Goal: Task Accomplishment & Management: Complete application form

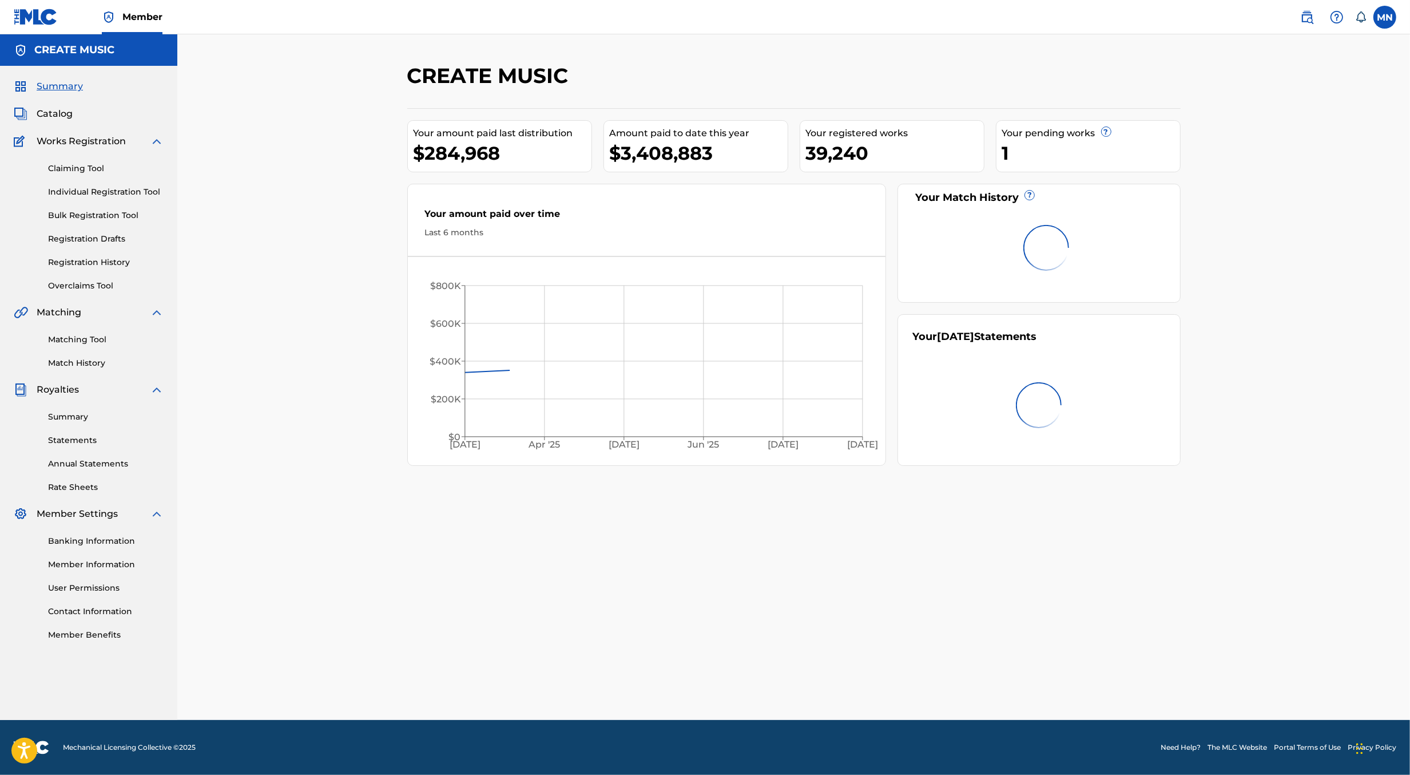
click at [1311, 22] on img at bounding box center [1307, 17] width 14 height 14
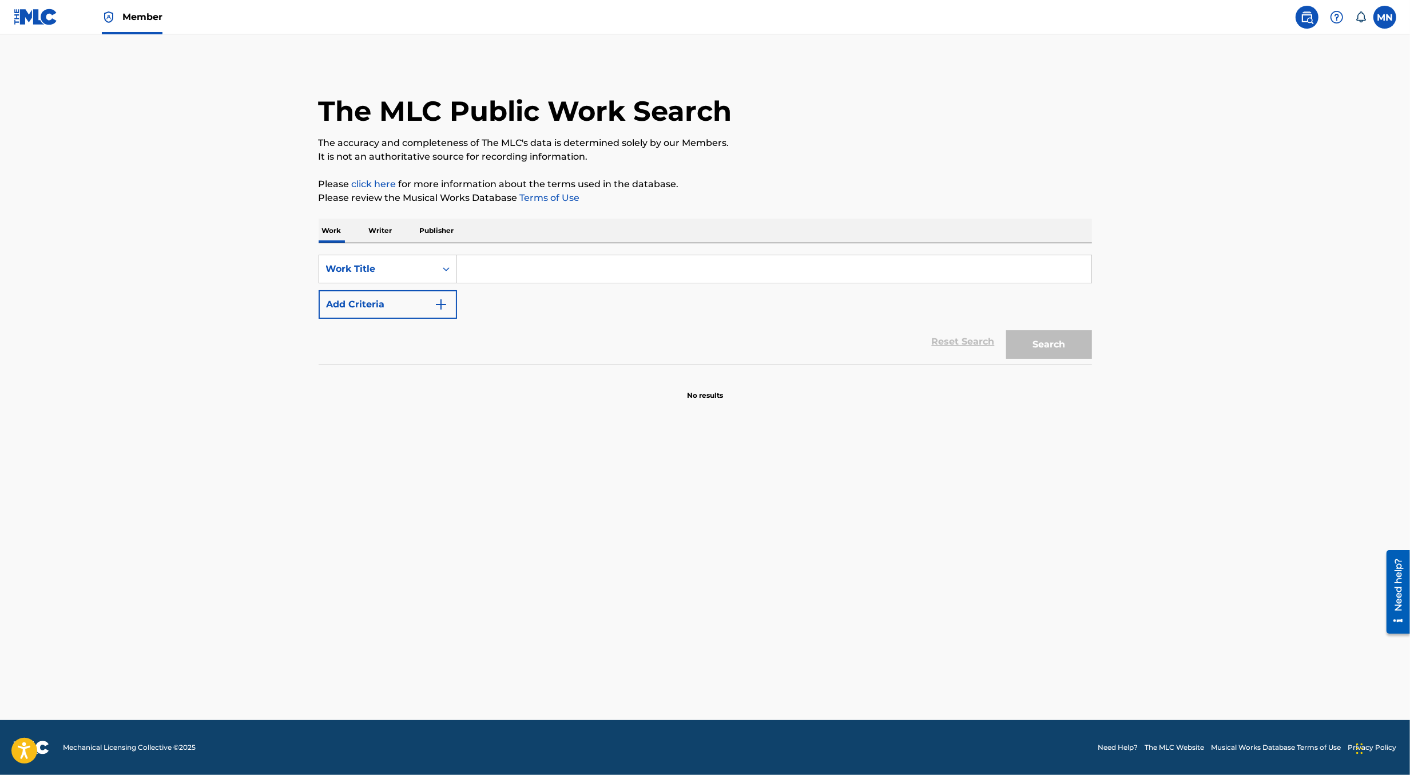
click at [673, 261] on input "Search Form" at bounding box center [774, 268] width 634 height 27
paste input "[PERSON_NAME][EMAIL_ADDRESS][DOMAIN_NAME]"
type input "[PERSON_NAME]@createmusicgroup.commichael.[PERSON_NAME]@[DOMAIN_NAME]"
click at [1378, 23] on label at bounding box center [1385, 17] width 23 height 23
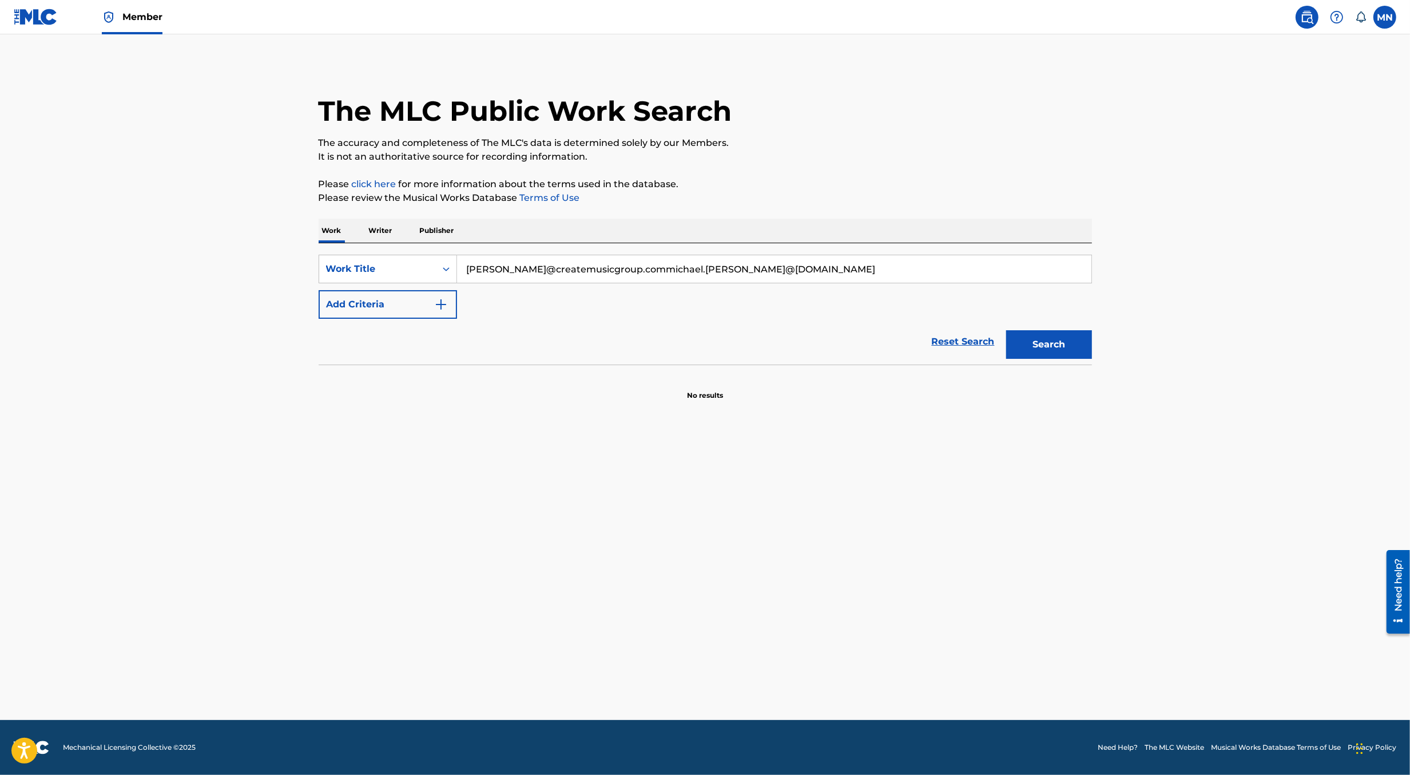
click at [1385, 17] on input "MN [PERSON_NAME] [PERSON_NAME][EMAIL_ADDRESS][DOMAIN_NAME] Notification Prefere…" at bounding box center [1385, 17] width 0 height 0
click at [1277, 144] on link "Profile" at bounding box center [1272, 142] width 23 height 10
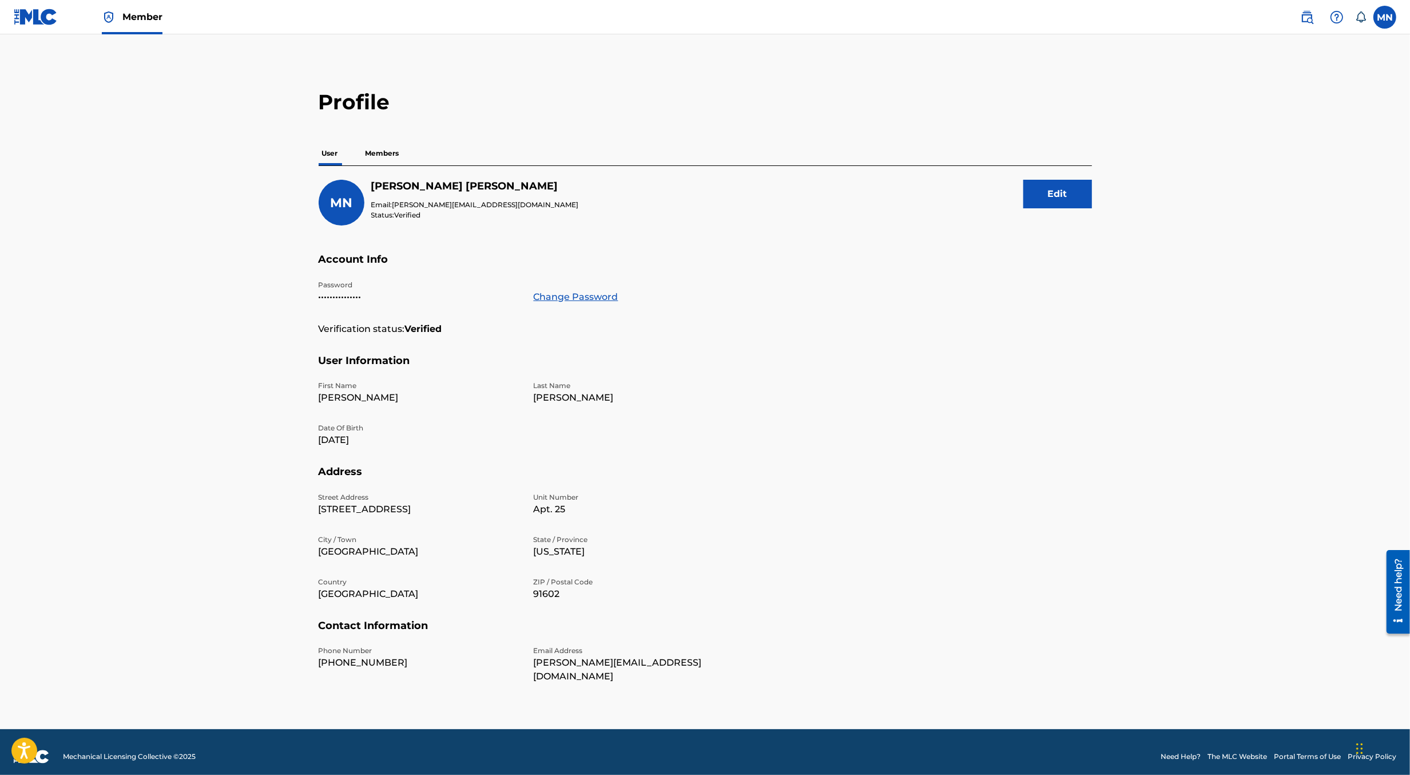
click at [29, 17] on img at bounding box center [36, 17] width 44 height 17
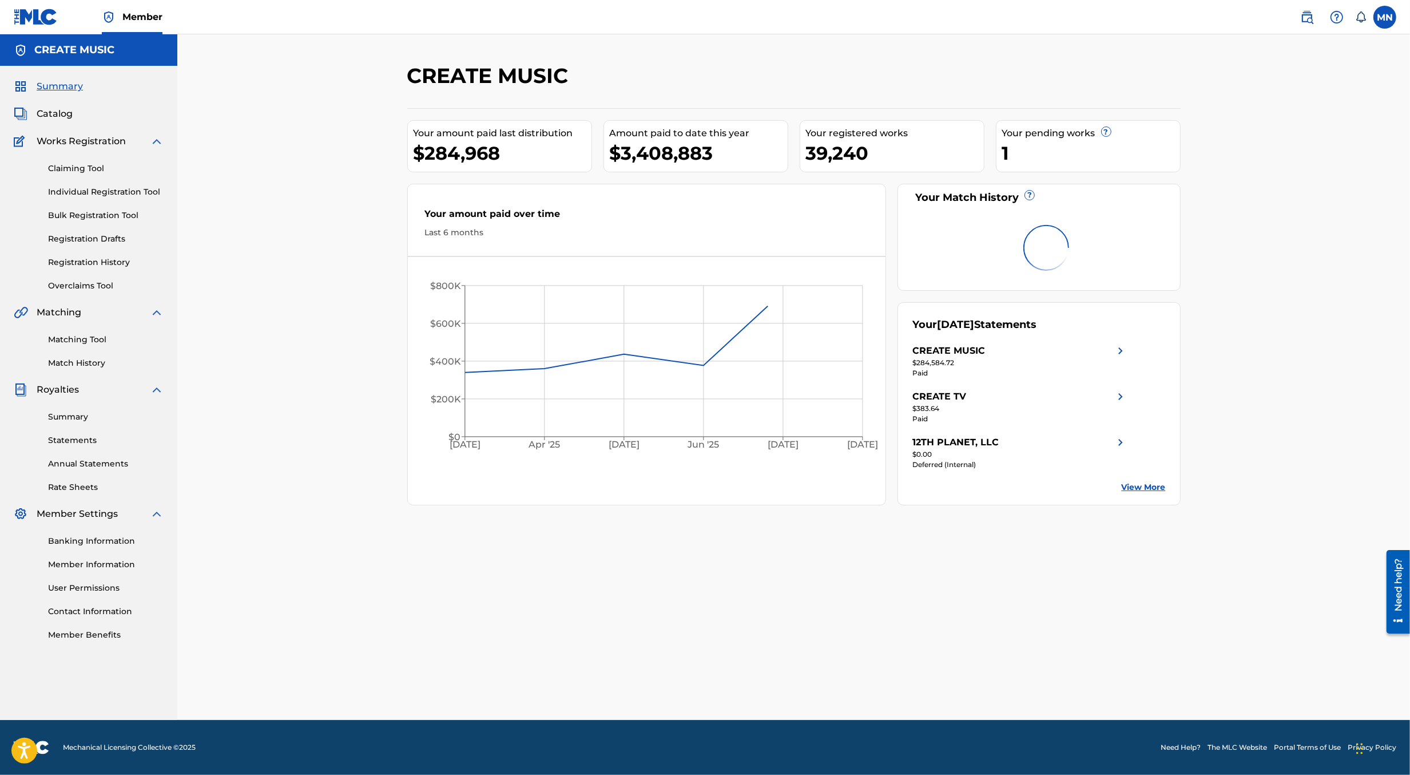
click at [78, 588] on link "User Permissions" at bounding box center [106, 588] width 116 height 12
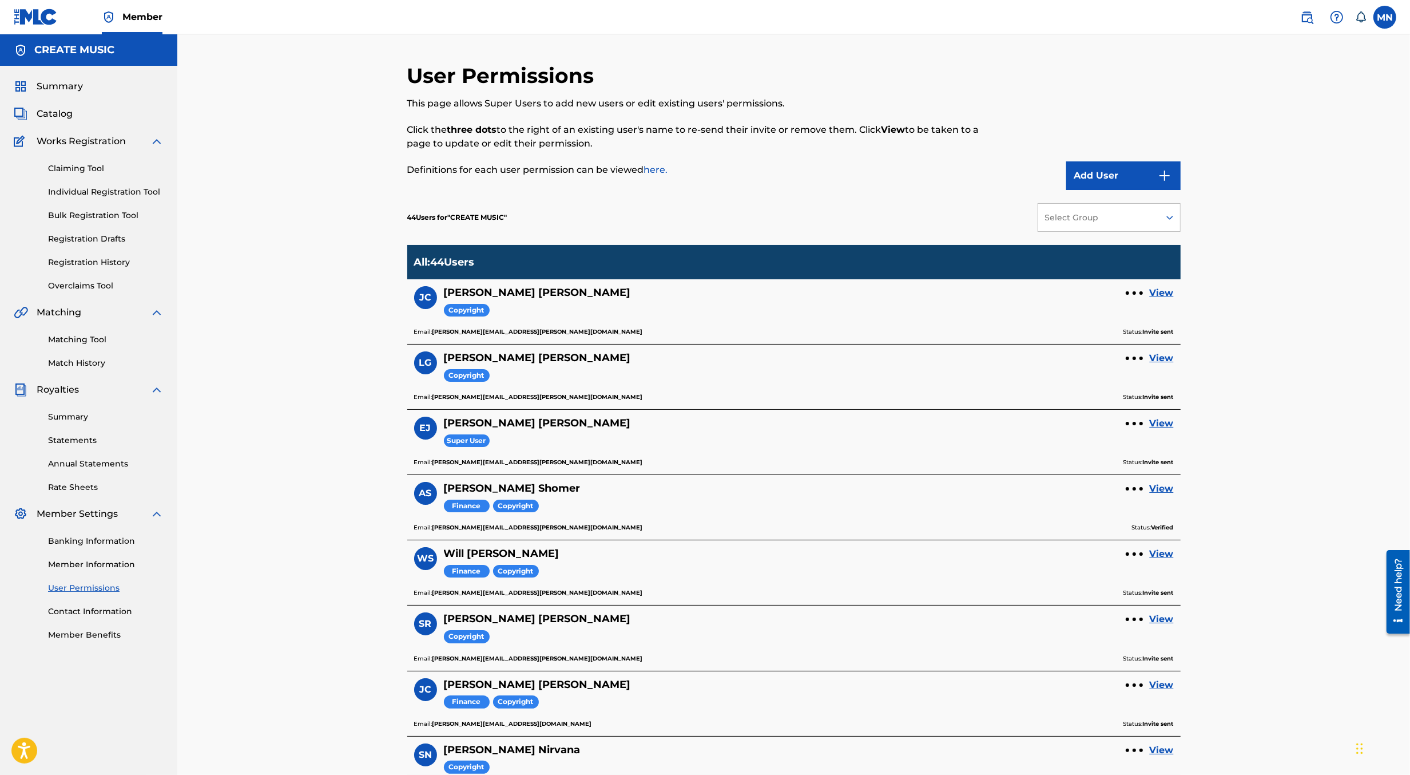
click at [1129, 170] on button "Add User" at bounding box center [1123, 175] width 114 height 29
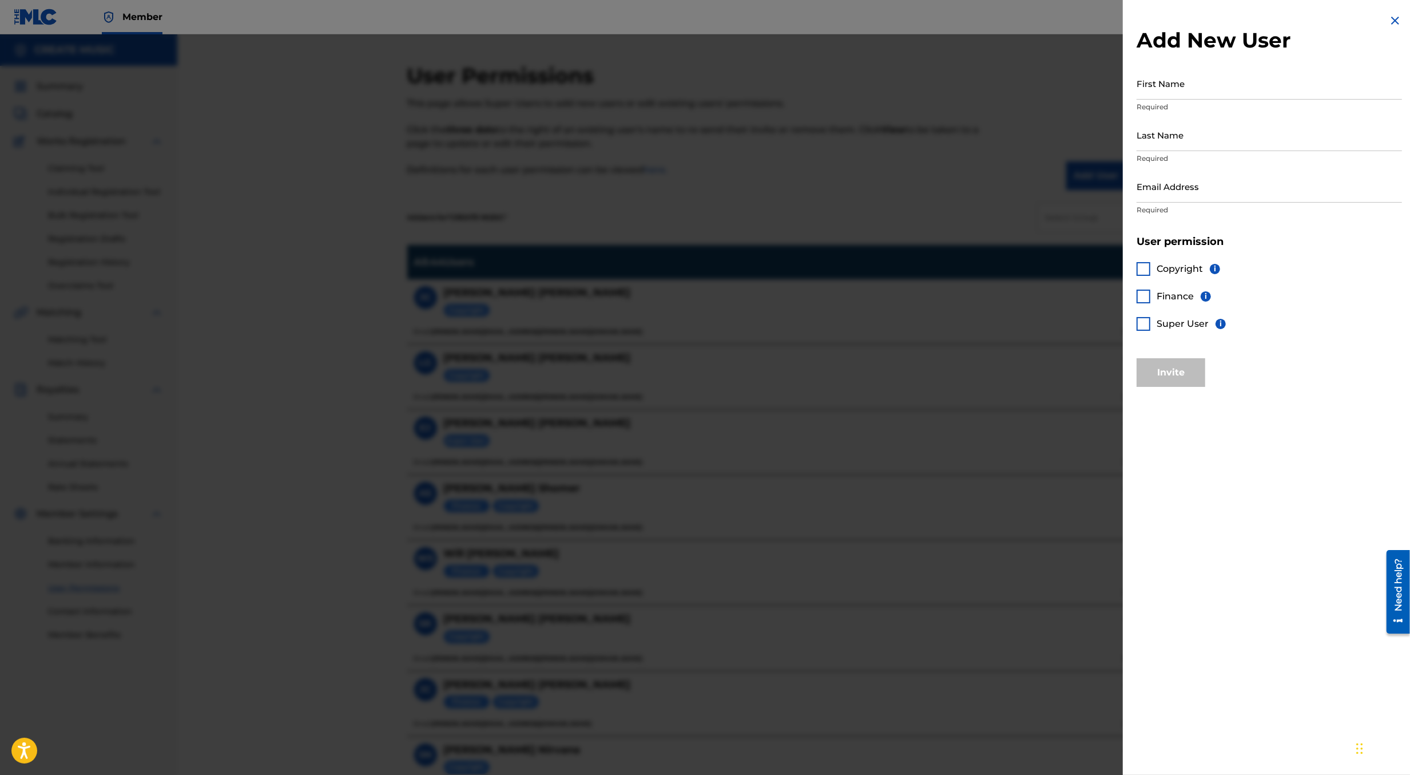
click at [1169, 95] on input "First Name" at bounding box center [1269, 83] width 265 height 33
paste input "[PERSON_NAME][EMAIL_ADDRESS][DOMAIN_NAME]"
type input "[PERSON_NAME][EMAIL_ADDRESS][DOMAIN_NAME]"
click at [1166, 189] on input "Email Address" at bounding box center [1269, 186] width 265 height 33
type input "v"
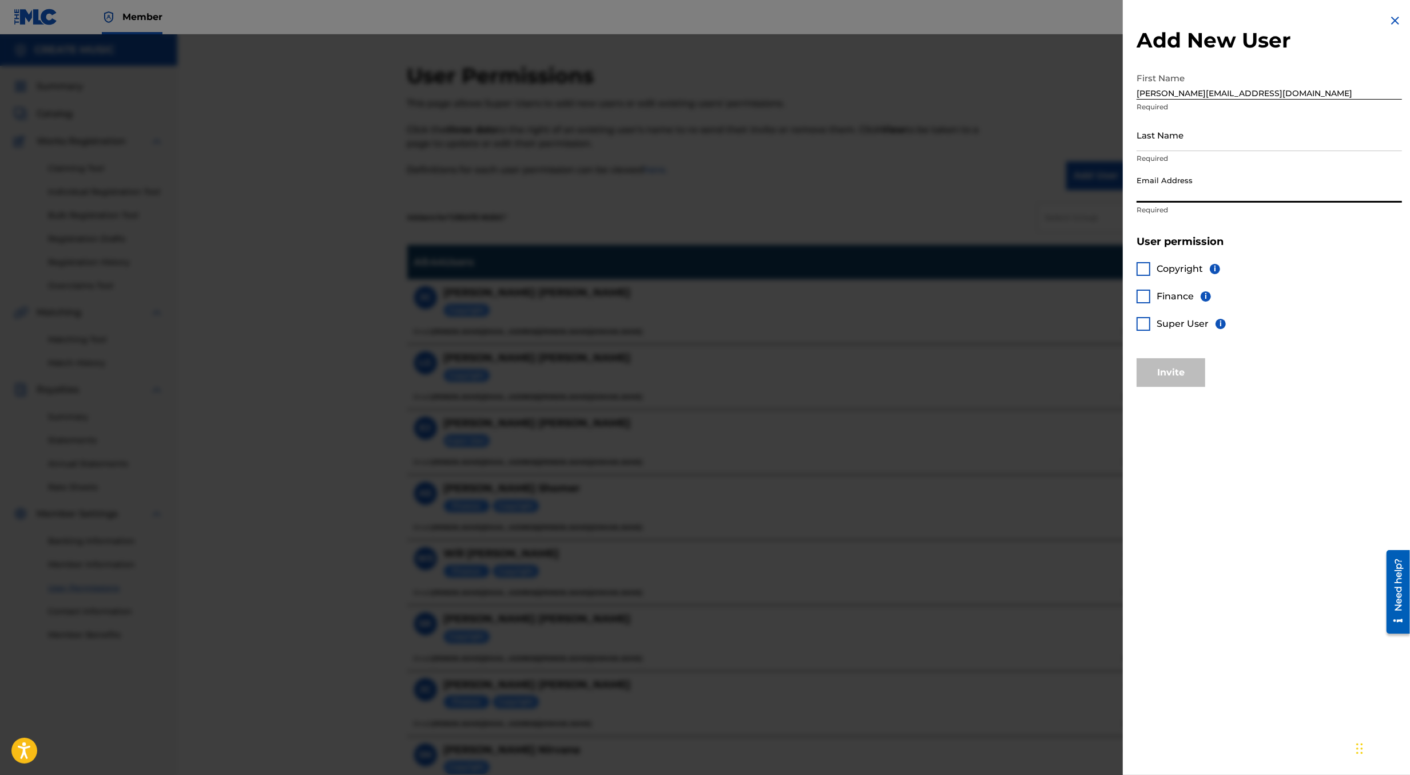
paste input "[PERSON_NAME][EMAIL_ADDRESS][DOMAIN_NAME]"
type input "[PERSON_NAME][EMAIL_ADDRESS][DOMAIN_NAME]"
click at [1197, 98] on input "[PERSON_NAME][EMAIL_ADDRESS][DOMAIN_NAME]" at bounding box center [1269, 83] width 265 height 33
type input "[PERSON_NAME]"
type input "N"
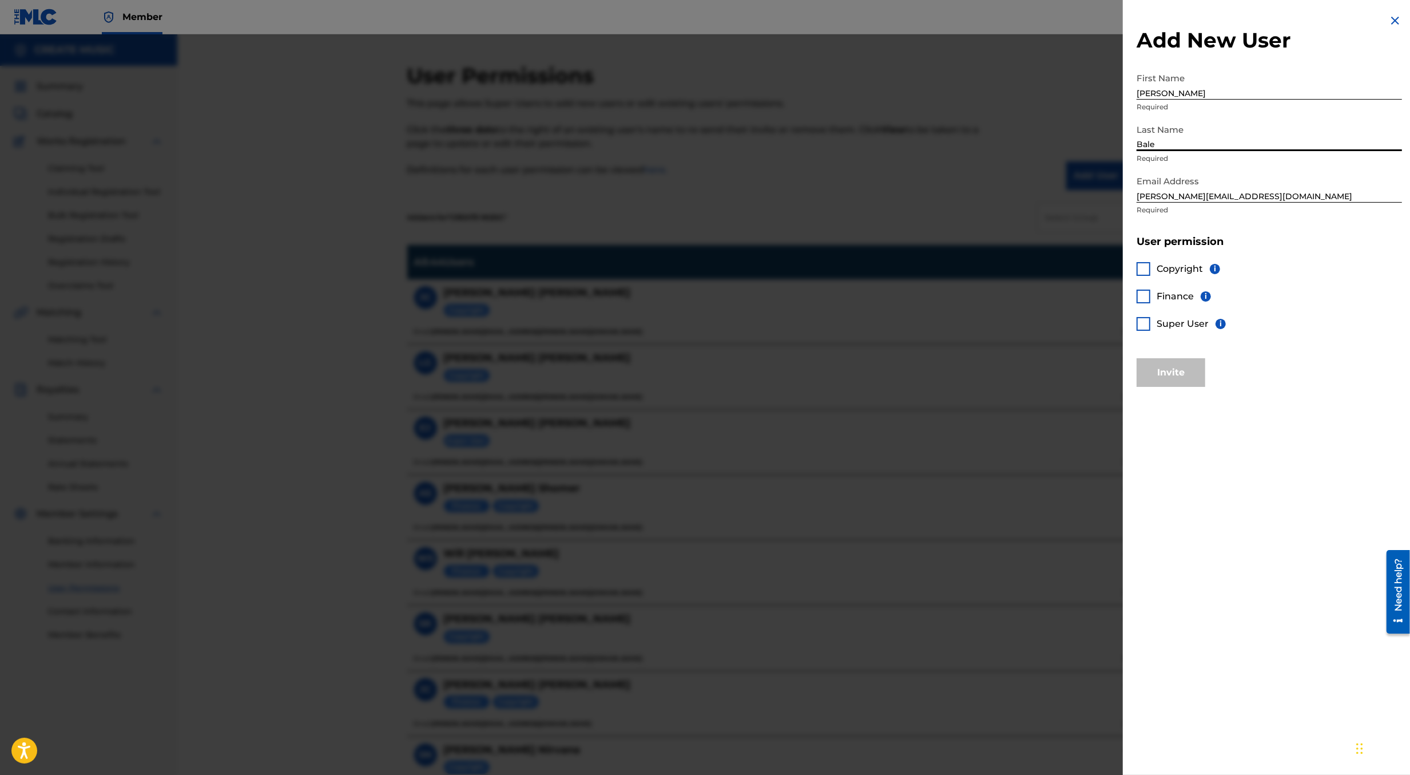
type input "Bale"
click at [1143, 300] on div at bounding box center [1144, 296] width 14 height 14
click at [1147, 321] on div at bounding box center [1144, 324] width 14 height 14
click at [1144, 303] on div "Copyright i Finance i Super User i" at bounding box center [1269, 303] width 265 height 110
click at [1143, 293] on div "Copyright i Finance i Super User i" at bounding box center [1269, 303] width 265 height 110
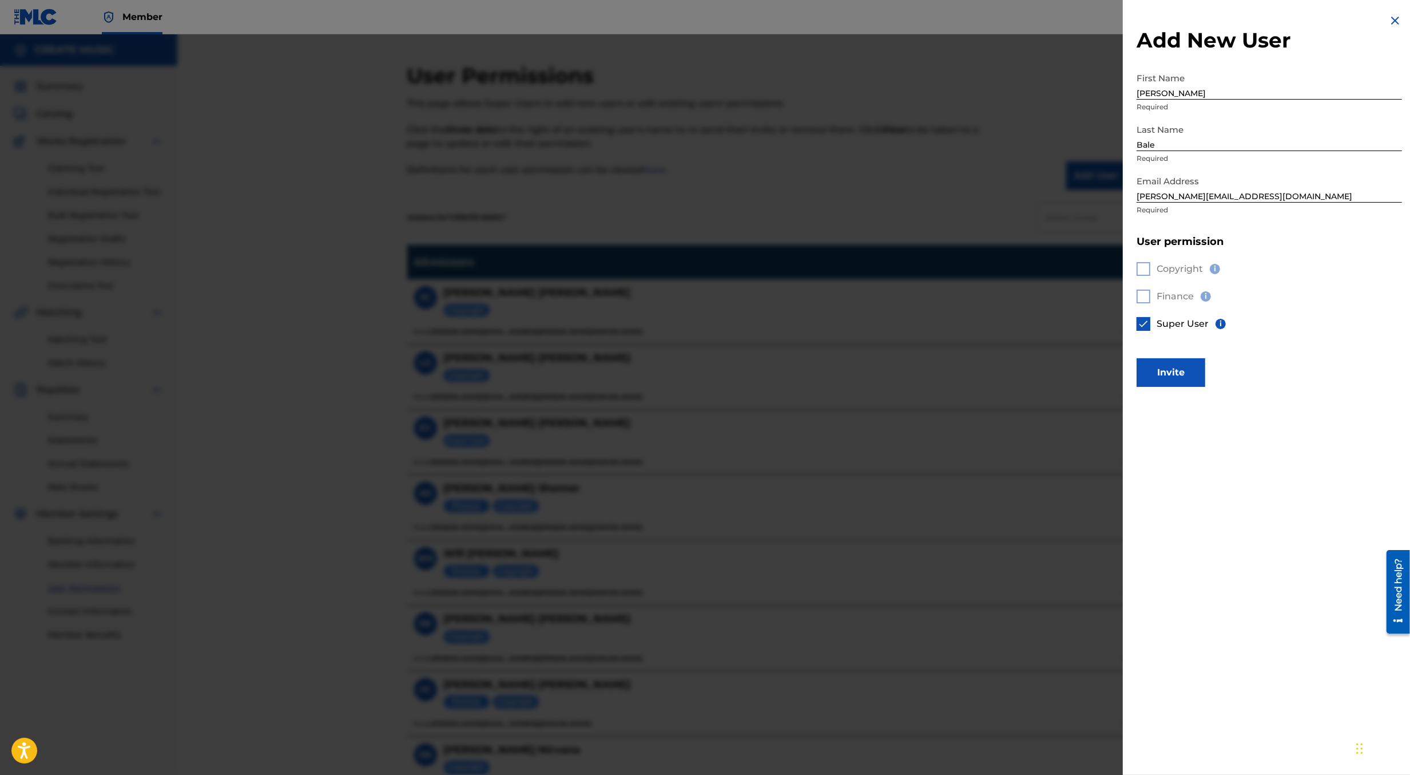
click at [1143, 261] on div "Copyright i Finance i Super User i" at bounding box center [1269, 303] width 265 height 110
click at [1145, 324] on img at bounding box center [1143, 323] width 11 height 11
click at [1143, 293] on div at bounding box center [1144, 296] width 14 height 14
click at [1161, 377] on button "Invite" at bounding box center [1171, 372] width 69 height 29
